Goal: Transaction & Acquisition: Purchase product/service

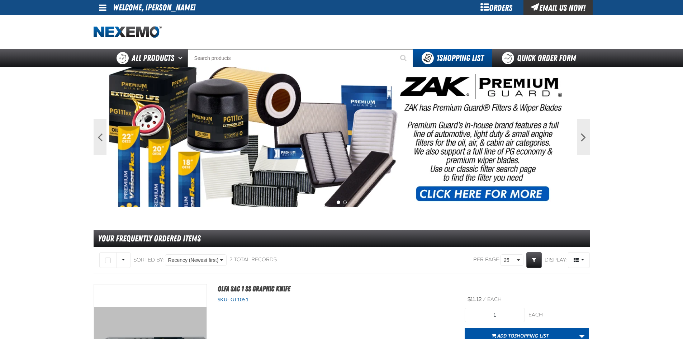
click at [497, 10] on div "Orders" at bounding box center [497, 7] width 54 height 15
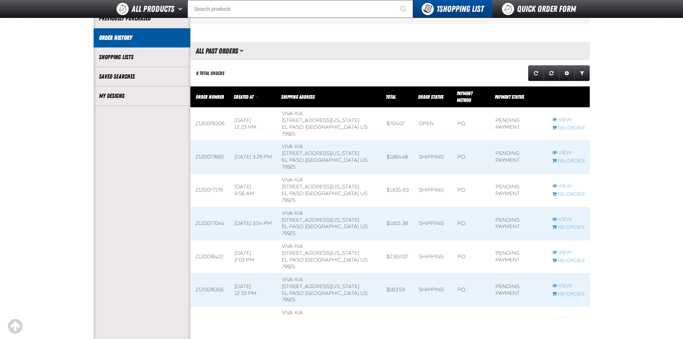
scroll to position [143, 0]
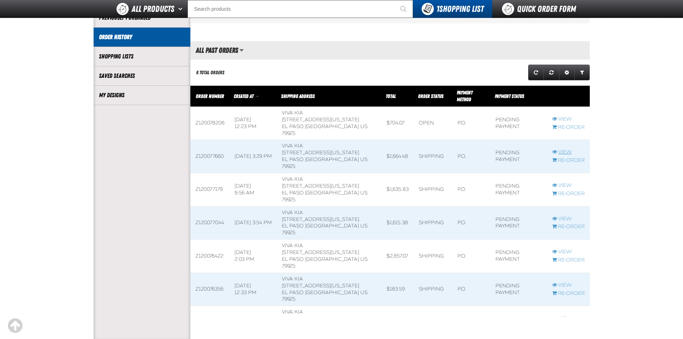
click at [564, 149] on link "View" at bounding box center [568, 152] width 33 height 7
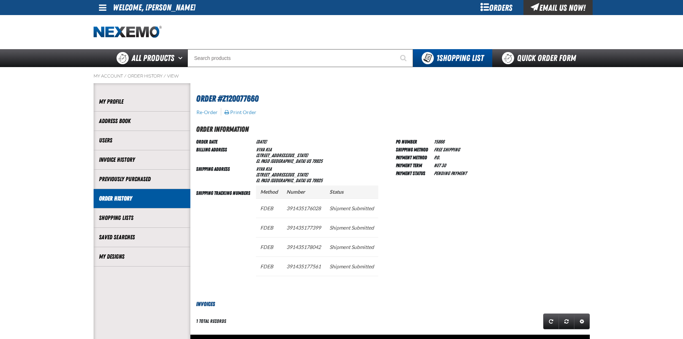
click at [498, 10] on div "Orders" at bounding box center [497, 7] width 54 height 15
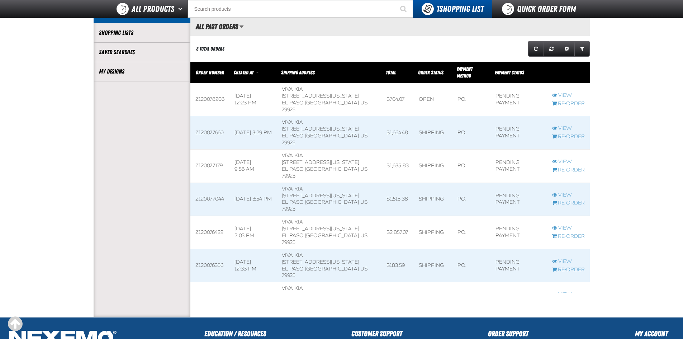
scroll to position [179, 0]
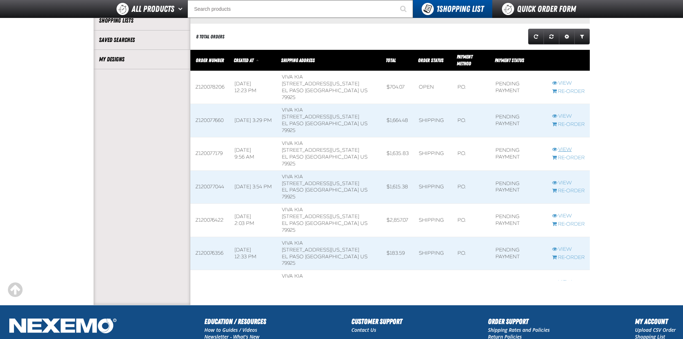
click at [560, 146] on link "View" at bounding box center [568, 149] width 33 height 7
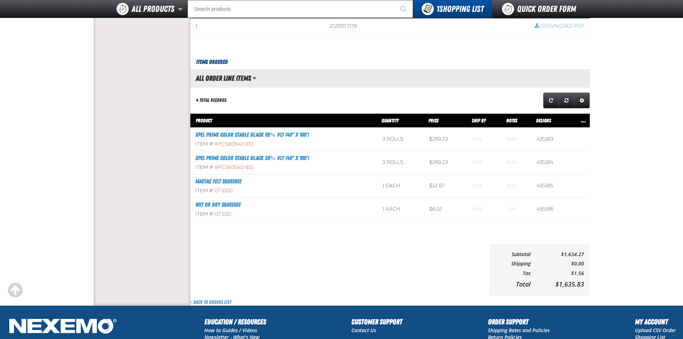
scroll to position [289, 0]
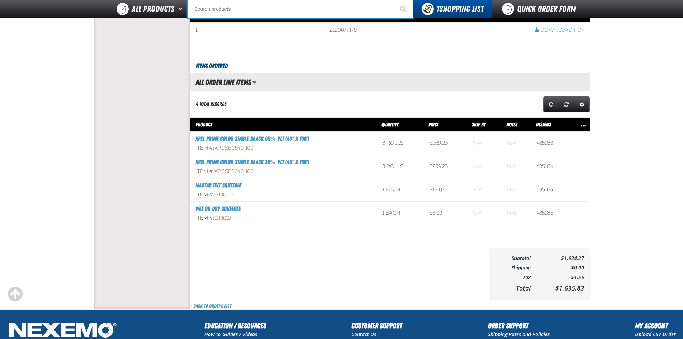
click at [268, 11] on input "Search" at bounding box center [301, 9] width 226 height 18
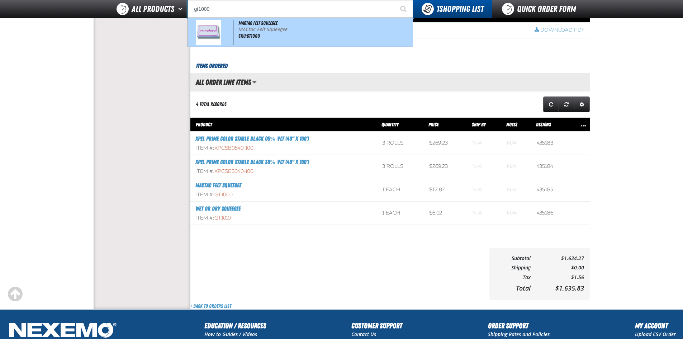
click at [259, 28] on p "MACtac Felt Squeegee" at bounding box center [324, 30] width 172 height 6
type input "Mactac Felt Squeegee"
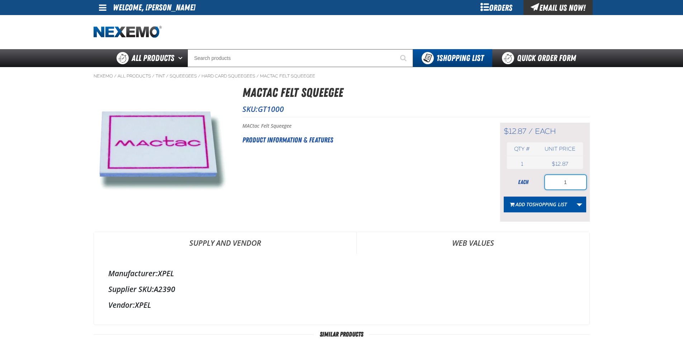
click at [571, 180] on input "1" at bounding box center [565, 182] width 41 height 14
type input "2"
click at [539, 206] on span "Shopping List" at bounding box center [549, 204] width 34 height 7
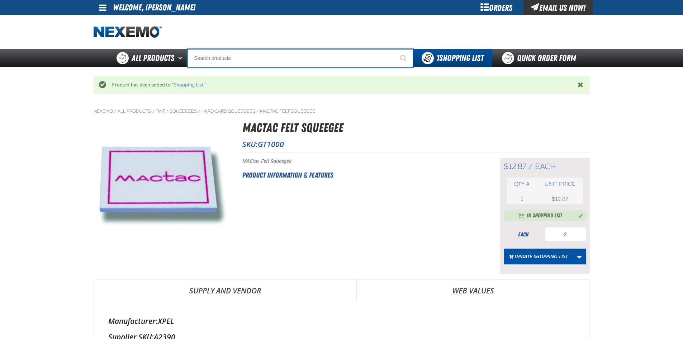
click at [233, 60] on input "Search" at bounding box center [301, 58] width 226 height 18
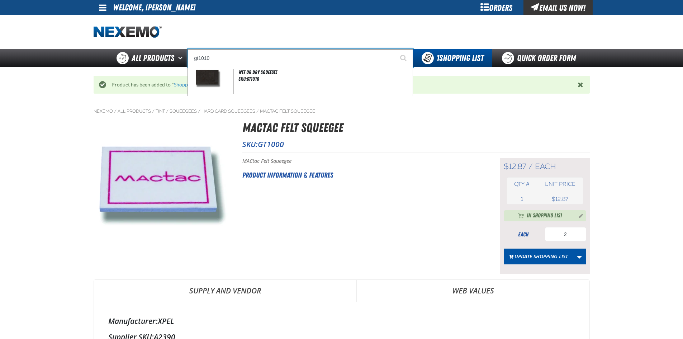
type input "gt1010"
click at [395, 49] on button "Start Searching" at bounding box center [404, 58] width 18 height 18
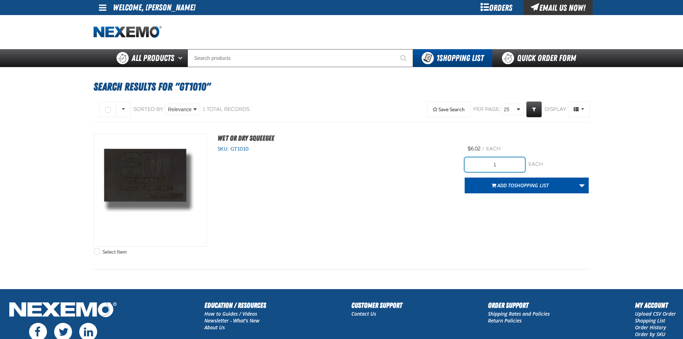
drag, startPoint x: 509, startPoint y: 165, endPoint x: 477, endPoint y: 166, distance: 31.9
click at [477, 166] on input "1" at bounding box center [495, 164] width 60 height 14
type input "2"
click at [497, 183] on span "Add to Shopping List" at bounding box center [522, 185] width 51 height 7
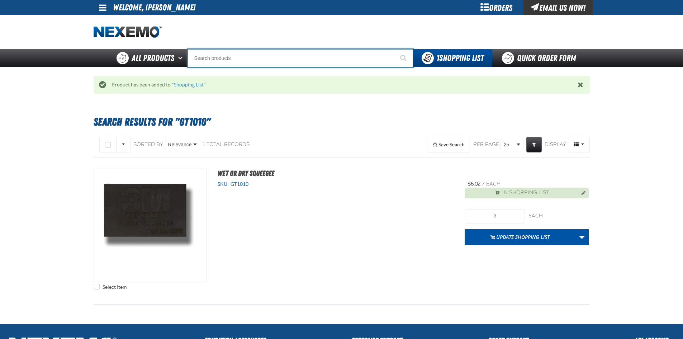
click at [236, 57] on input "Search" at bounding box center [301, 58] width 226 height 18
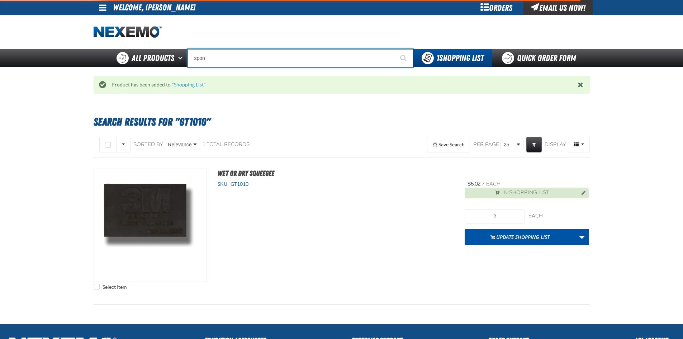
type input "spong"
type input "sponge Scrub Combo White"
type input "spong"
click at [395, 49] on button "Start Searching" at bounding box center [404, 58] width 18 height 18
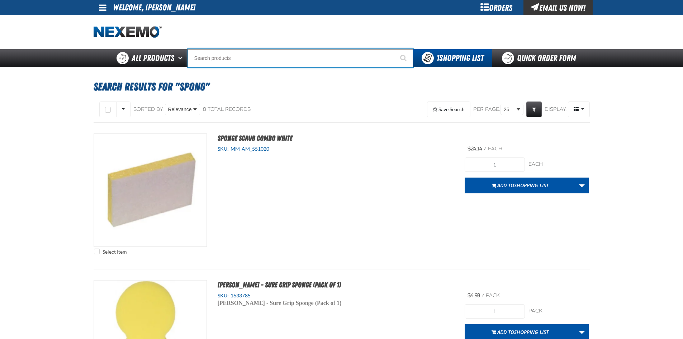
click at [261, 61] on input "Search" at bounding box center [301, 58] width 226 height 18
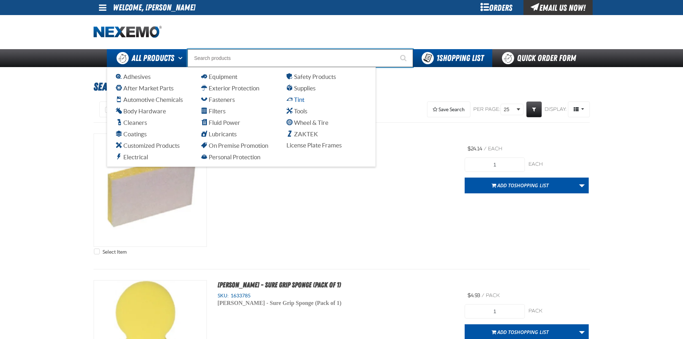
click at [297, 99] on span "Tint" at bounding box center [296, 99] width 18 height 7
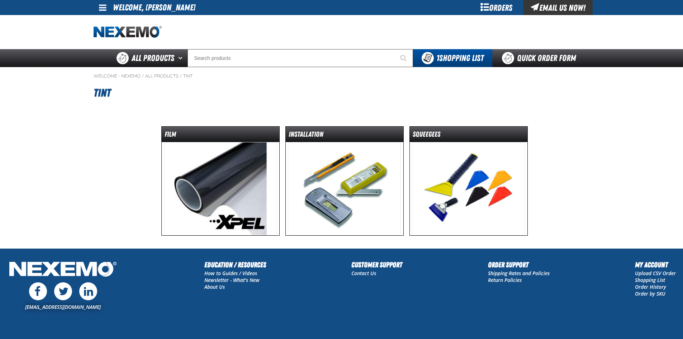
click at [350, 199] on img at bounding box center [344, 188] width 113 height 93
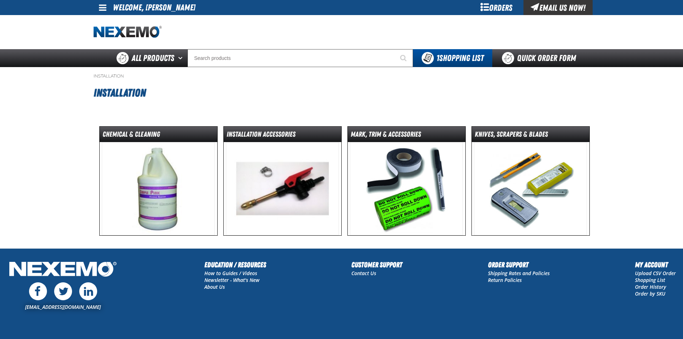
click at [509, 8] on div "Orders" at bounding box center [497, 7] width 54 height 15
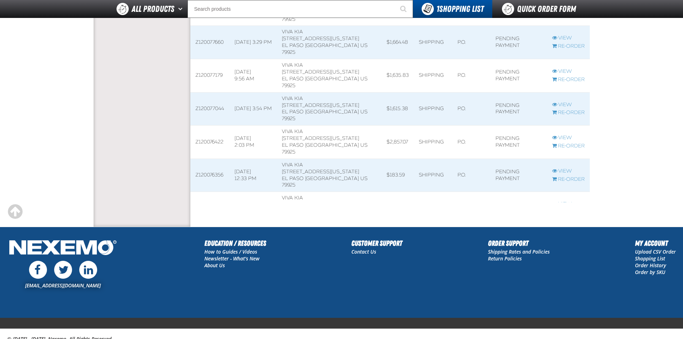
scroll to position [247, 0]
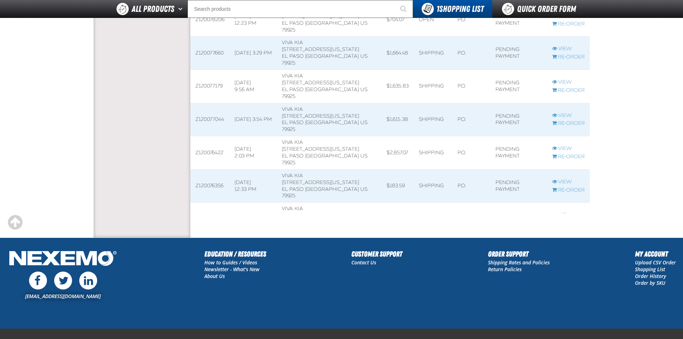
click at [565, 212] on link "View" at bounding box center [568, 215] width 33 height 7
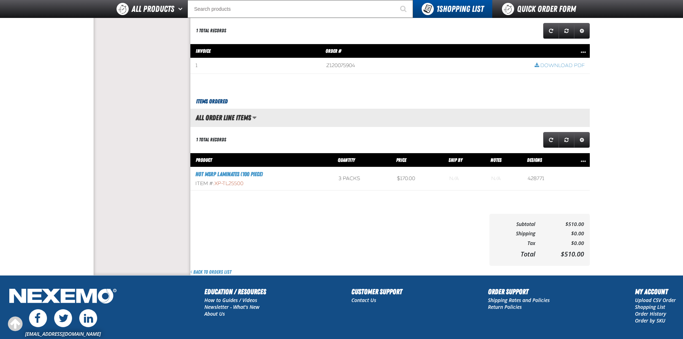
scroll to position [36, 0]
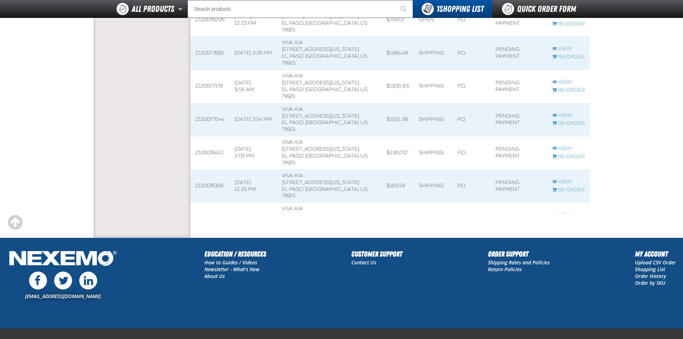
scroll to position [0, 0]
click at [565, 179] on link "View" at bounding box center [568, 182] width 33 height 7
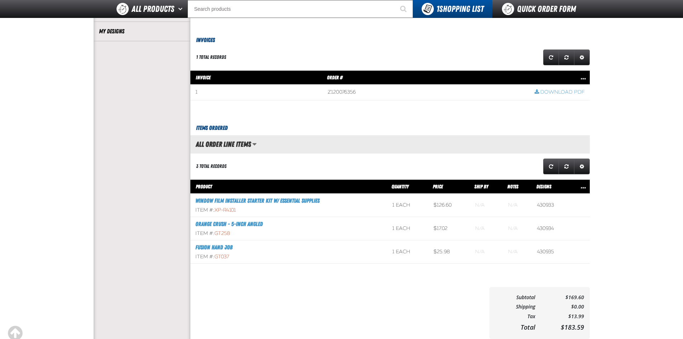
scroll to position [215, 0]
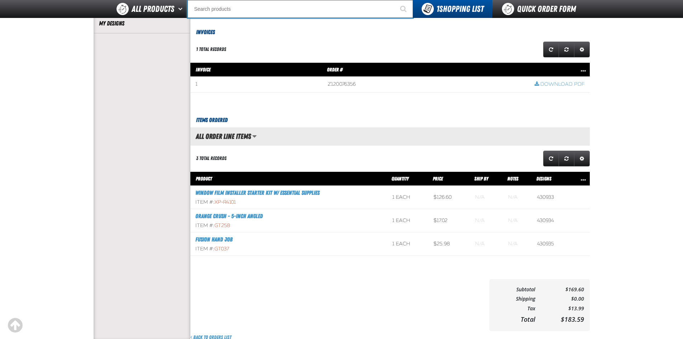
click at [287, 10] on input "Search" at bounding box center [301, 9] width 226 height 18
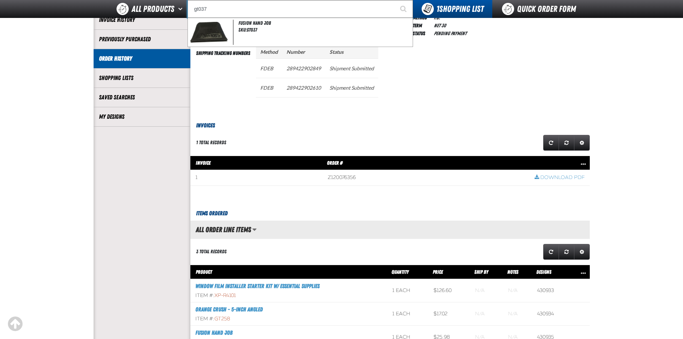
scroll to position [108, 0]
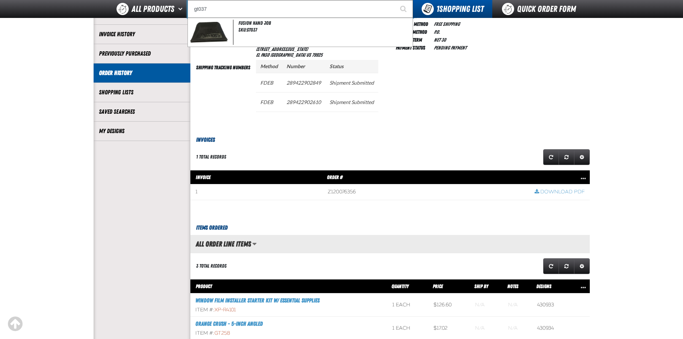
type input "gt037"
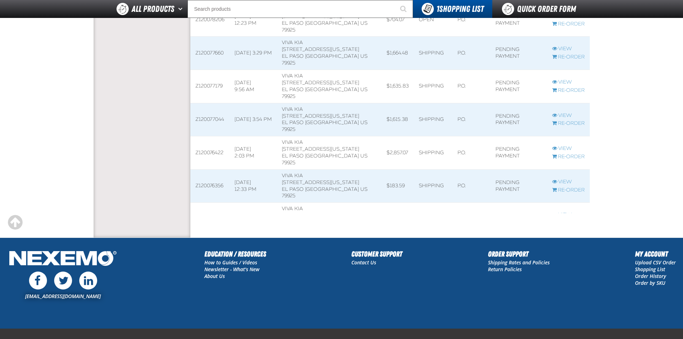
scroll to position [0, 0]
click at [564, 145] on link "View" at bounding box center [568, 148] width 33 height 7
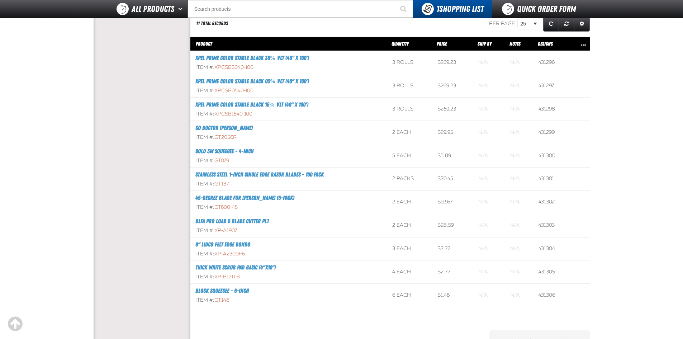
scroll to position [430, 0]
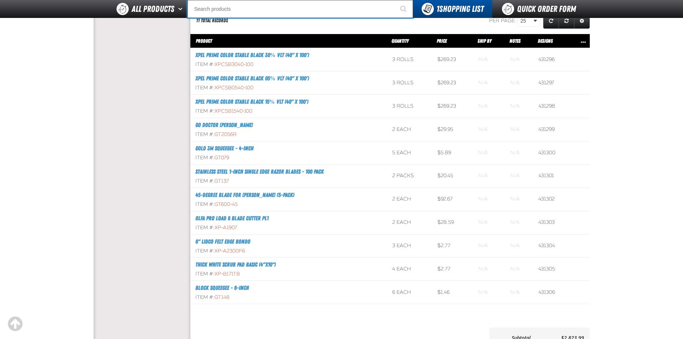
click at [257, 14] on input "Search" at bounding box center [301, 9] width 226 height 18
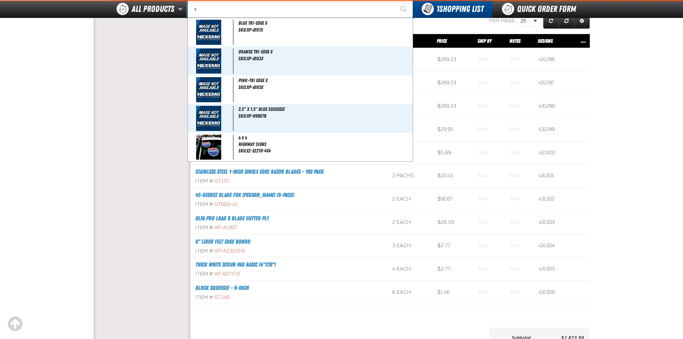
type input "xp"
type input "xpEL Wire Brush"
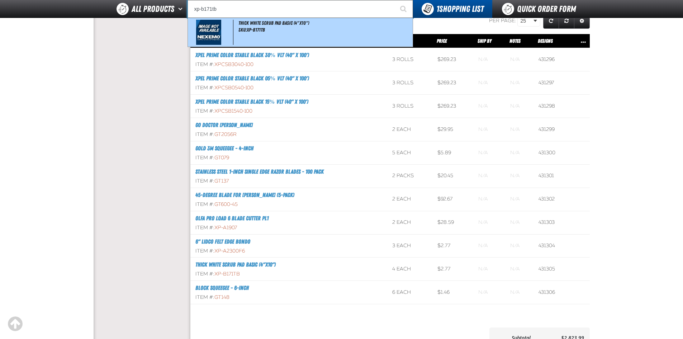
click at [265, 28] on div "Thick White Scrub Pad Basic (4"x10") SKU:XP-B171TB" at bounding box center [300, 32] width 225 height 29
type input "Thick White Scrub Pad Basic (4"x10")"
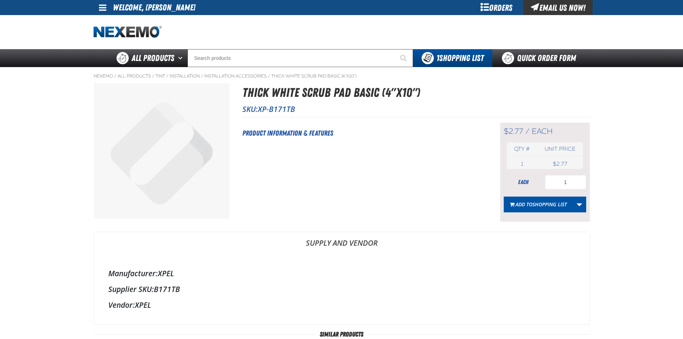
click at [282, 132] on h2 "Product Information & Features" at bounding box center [362, 133] width 240 height 11
click at [198, 108] on img at bounding box center [162, 151] width 136 height 136
drag, startPoint x: 569, startPoint y: 186, endPoint x: 554, endPoint y: 180, distance: 16.4
click at [555, 180] on input "1" at bounding box center [565, 182] width 41 height 14
type input "3"
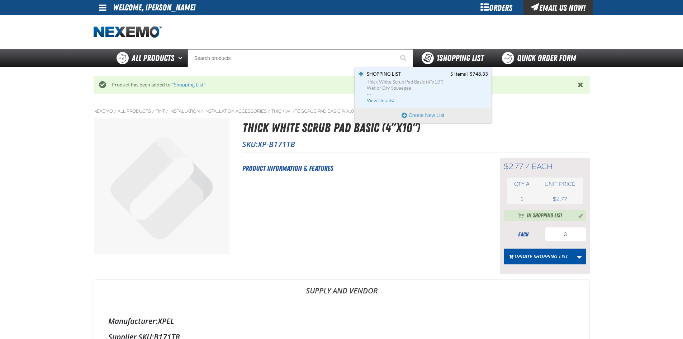
click at [460, 55] on span "1 Shopping List" at bounding box center [459, 58] width 47 height 10
click at [404, 89] on span "Wet or Dry Squeegee" at bounding box center [427, 88] width 121 height 6
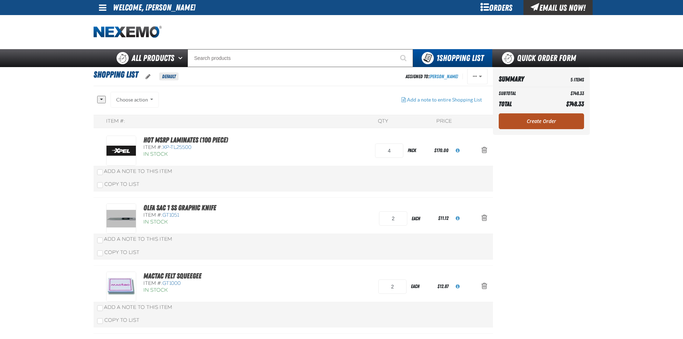
click at [547, 125] on link "Create Order" at bounding box center [541, 121] width 85 height 16
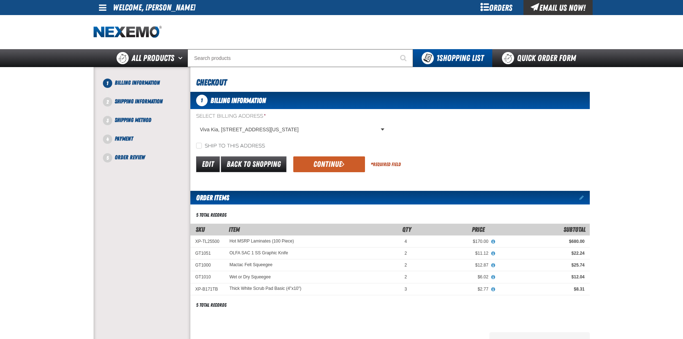
click at [503, 7] on div "Orders" at bounding box center [497, 7] width 54 height 15
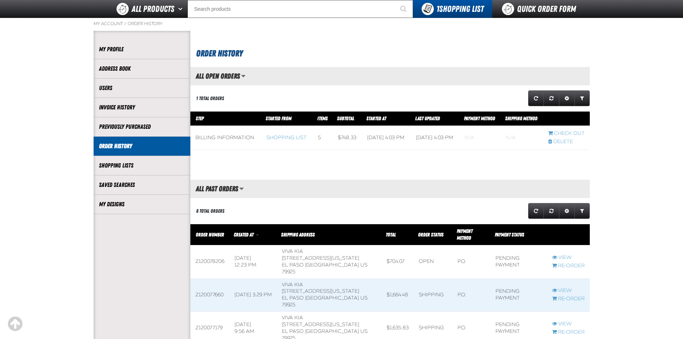
scroll to position [108, 0]
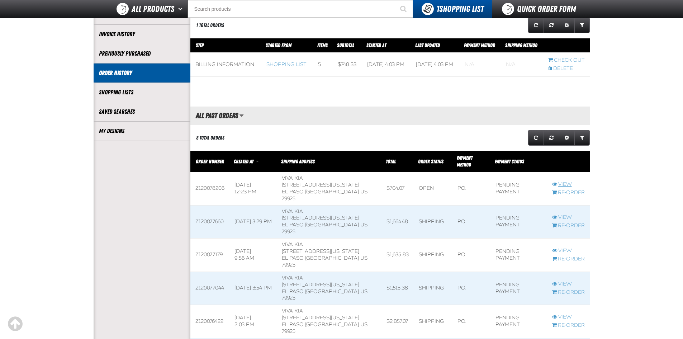
click at [561, 181] on link "View" at bounding box center [568, 184] width 33 height 7
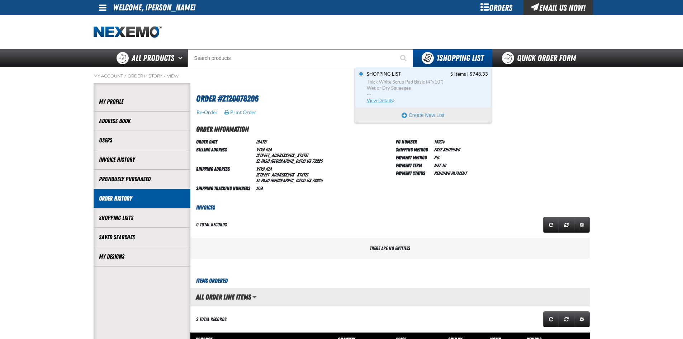
click at [430, 81] on span "Thick White Scrub Pad Basic (4"x10")" at bounding box center [427, 82] width 121 height 6
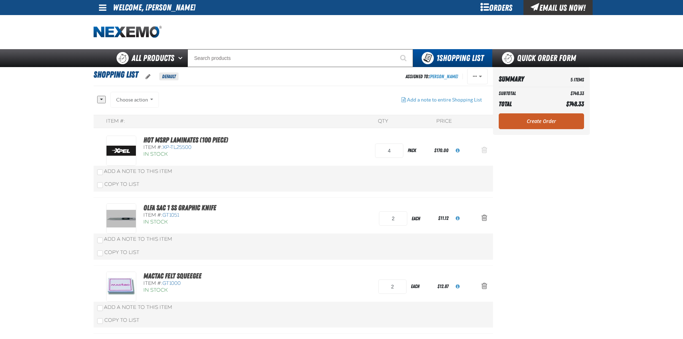
click at [486, 150] on span "Action Remove Hot MSRP Laminates (100 Piece) from Shopping List" at bounding box center [485, 149] width 6 height 7
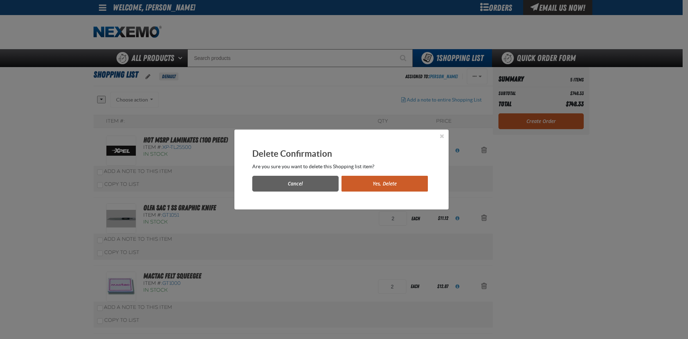
click at [378, 185] on button "Yes, Delete" at bounding box center [385, 184] width 86 height 16
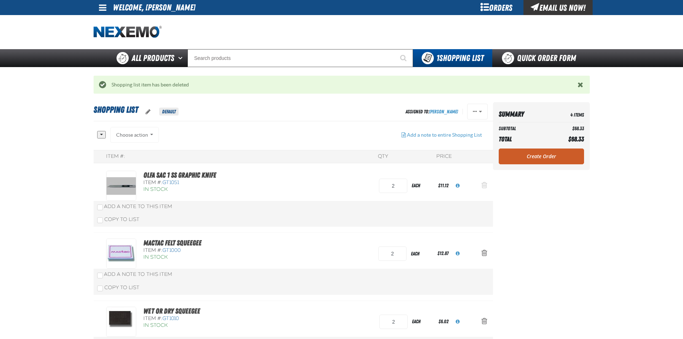
click at [483, 187] on span "Action Remove OLFA SAC 1 SS Graphic Knife from Shopping List" at bounding box center [485, 184] width 6 height 7
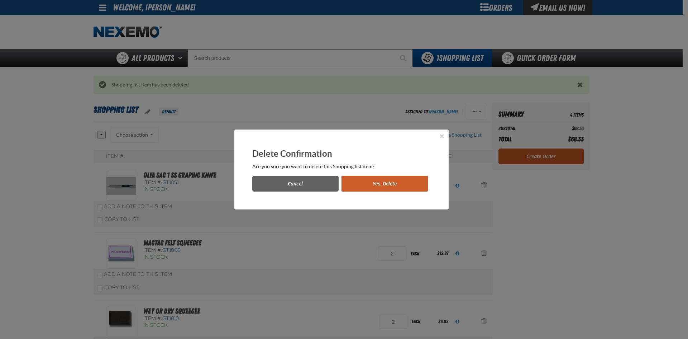
click at [373, 185] on button "Yes, Delete" at bounding box center [385, 184] width 86 height 16
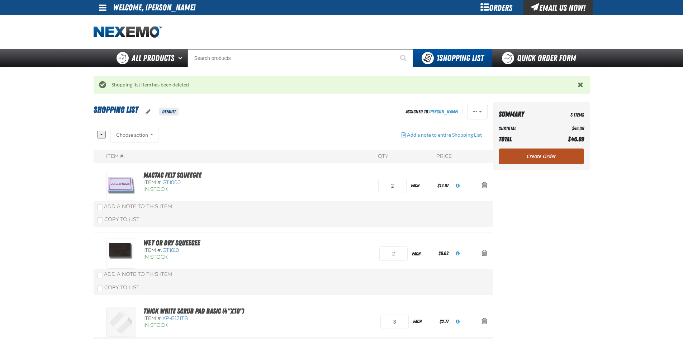
click at [548, 158] on link "Create Order" at bounding box center [541, 156] width 85 height 16
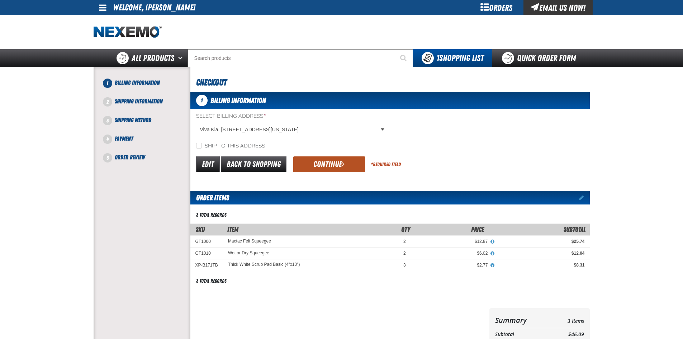
click at [333, 166] on button "Continue" at bounding box center [329, 164] width 72 height 16
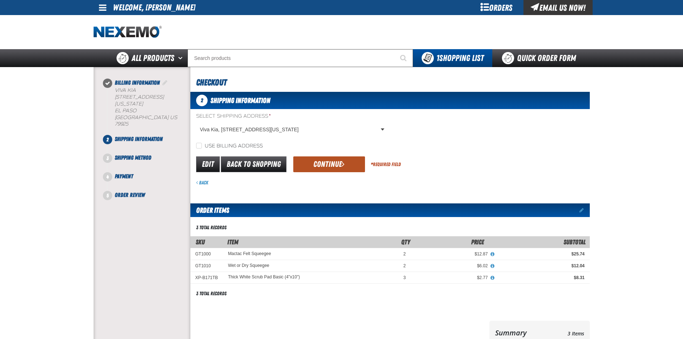
click at [336, 161] on button "Continue" at bounding box center [329, 164] width 72 height 16
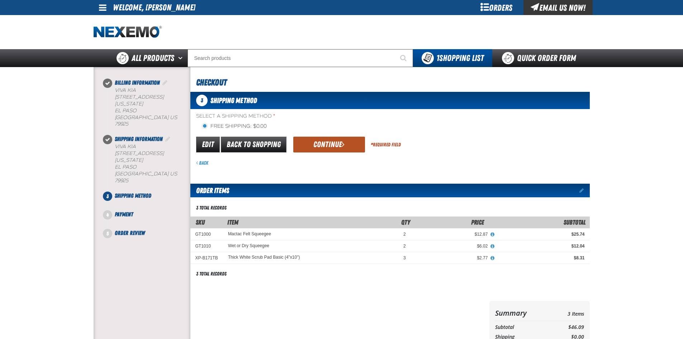
click at [328, 142] on button "Continue" at bounding box center [329, 145] width 72 height 16
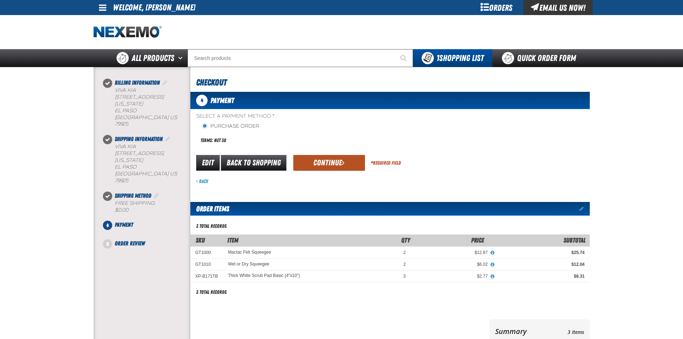
click at [322, 161] on button "Continue" at bounding box center [329, 163] width 72 height 16
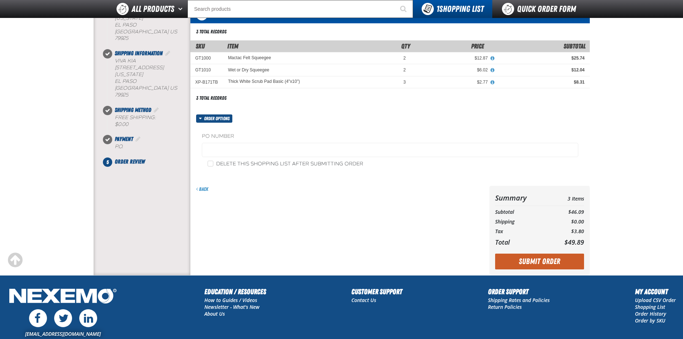
scroll to position [108, 0]
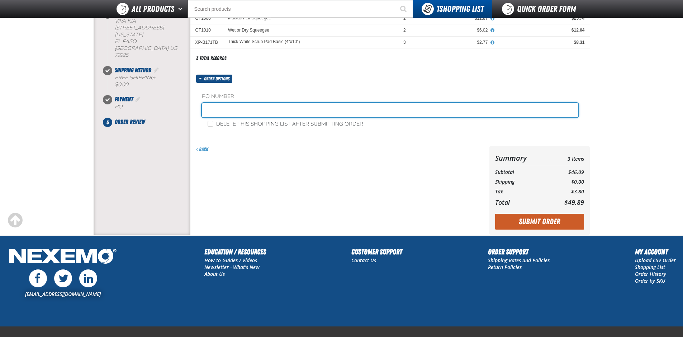
click at [228, 111] on input "text" at bounding box center [390, 110] width 377 height 14
type input "15926"
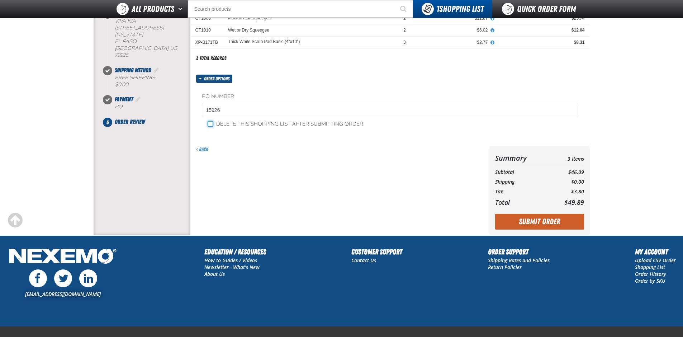
click at [208, 123] on input "Delete this shopping list after submitting order" at bounding box center [211, 124] width 6 height 6
checkbox input "true"
click at [552, 222] on button "Submit Order" at bounding box center [539, 222] width 89 height 16
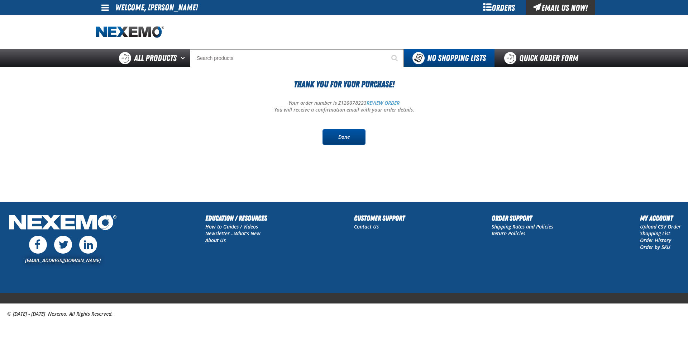
click at [345, 134] on link "Done" at bounding box center [344, 137] width 43 height 16
